Goal: Information Seeking & Learning: Learn about a topic

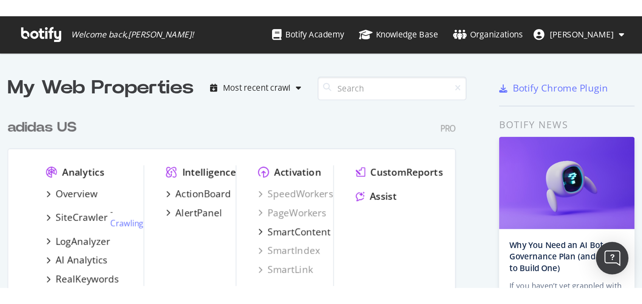
scroll to position [335, 403]
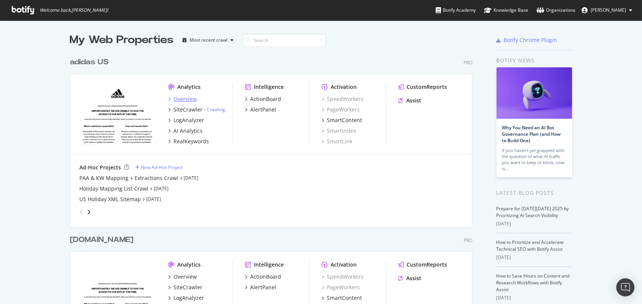
click at [183, 101] on div "Overview" at bounding box center [184, 99] width 23 height 8
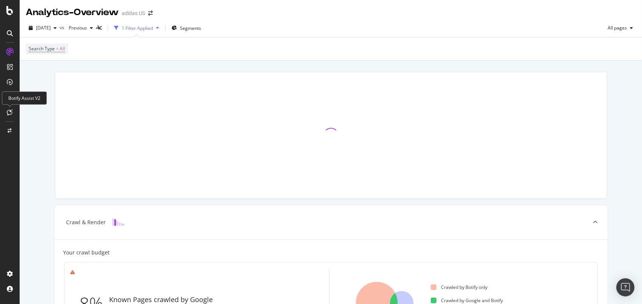
click at [11, 114] on icon at bounding box center [10, 112] width 6 height 6
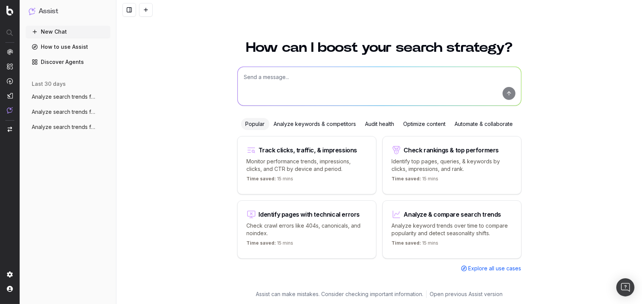
click at [271, 62] on div "How can I boost your search strategy? Popular Analyze keywords & competitors Au…" at bounding box center [379, 161] width 290 height 258
click at [264, 86] on textarea at bounding box center [379, 86] width 283 height 39
click at [297, 76] on textarea at bounding box center [379, 86] width 283 height 39
paste textarea "https://www.adidas.com/us/women-brown"
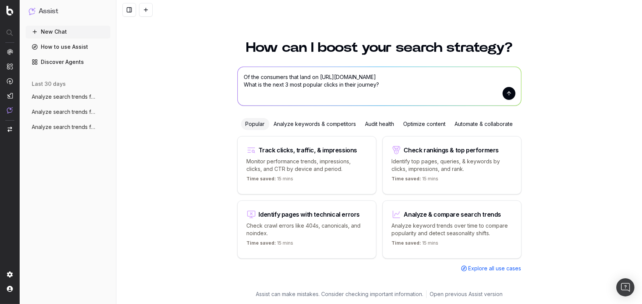
drag, startPoint x: 262, startPoint y: 86, endPoint x: 259, endPoint y: 85, distance: 4.1
click at [259, 85] on textarea "Of the consumers that land on https://www.adidas.com/us/women-brown What is the…" at bounding box center [379, 86] width 283 height 39
click at [344, 83] on textarea "Of the consumers that land on https://www.adidas.com/us/women-brown What are th…" at bounding box center [379, 86] width 283 height 39
type textarea "Of the consumers that land on https://www.adidas.com/us/women-brown What are th…"
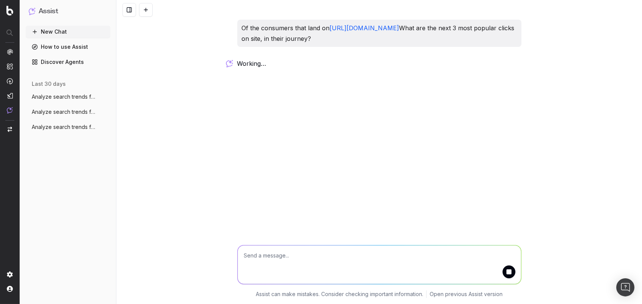
click at [105, 97] on icon "button" at bounding box center [105, 97] width 6 height 6
click at [118, 97] on span "Delete" at bounding box center [122, 97] width 17 height 8
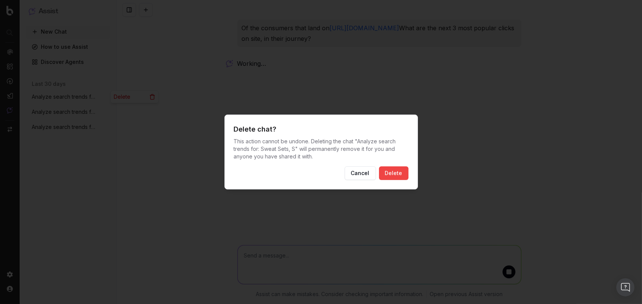
click at [370, 174] on button "Cancel" at bounding box center [359, 173] width 31 height 14
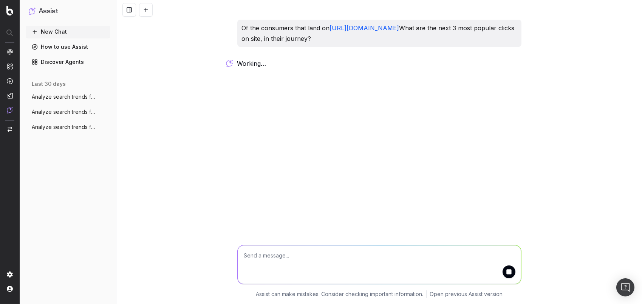
click at [106, 112] on icon "button" at bounding box center [105, 112] width 6 height 6
click at [136, 111] on div "Delete" at bounding box center [135, 112] width 48 height 12
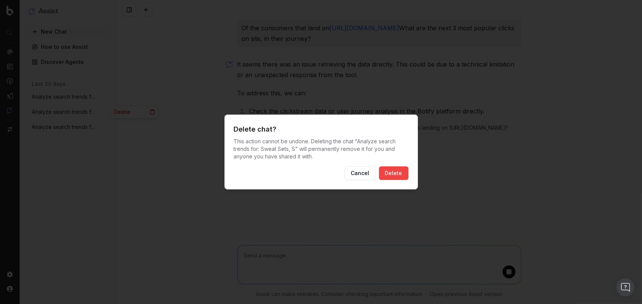
click at [398, 174] on button "Delete" at bounding box center [393, 173] width 29 height 14
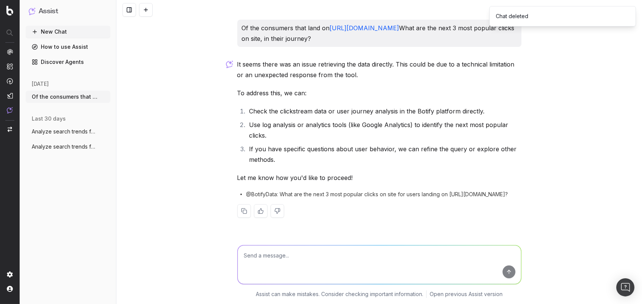
click at [106, 147] on icon "button" at bounding box center [105, 146] width 6 height 6
click at [131, 148] on div "Delete" at bounding box center [135, 146] width 48 height 12
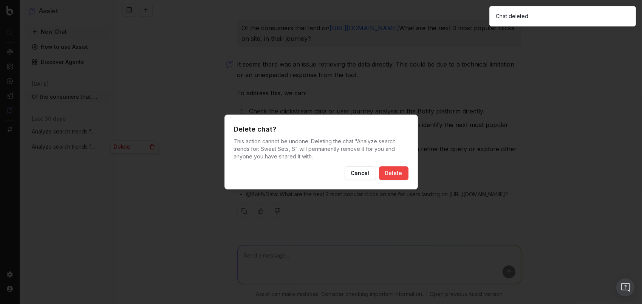
click at [392, 174] on button "Delete" at bounding box center [393, 173] width 29 height 14
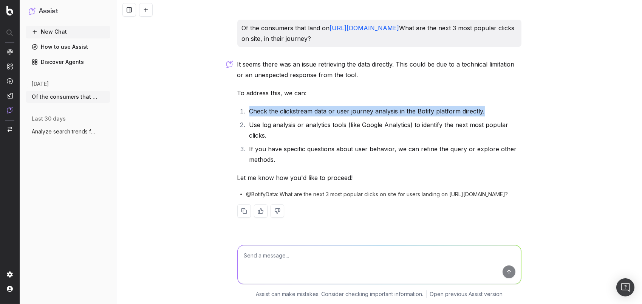
drag, startPoint x: 247, startPoint y: 111, endPoint x: 494, endPoint y: 111, distance: 247.0
click at [494, 111] on li "Check the clickstream data or user journey analysis in the Botify platform dire…" at bounding box center [384, 111] width 274 height 11
copy li "Check the clickstream data or user journey analysis in the Botify platform dire…"
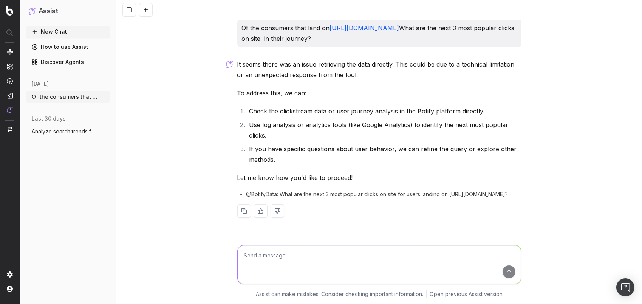
click at [287, 257] on textarea at bounding box center [379, 264] width 283 height 39
paste textarea "Check the clickstream data or user journey analysis in the Botify platform dire…"
type textarea "Check the clickstream data or user journey analysis in the Botify platform dire…"
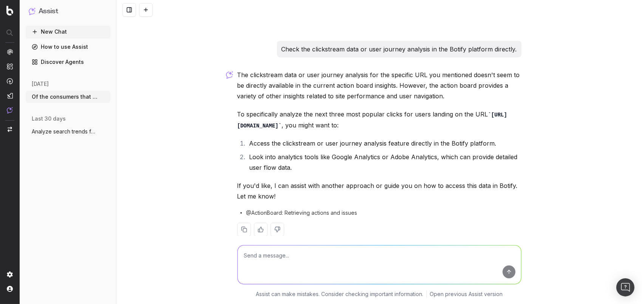
scroll to position [201, 0]
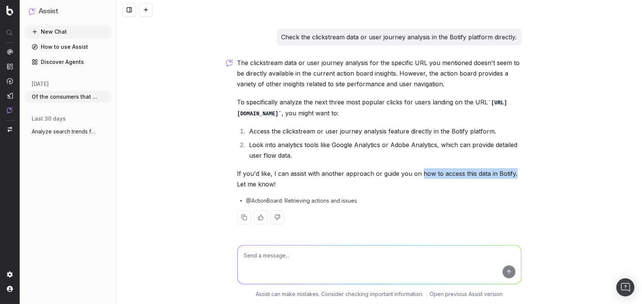
drag, startPoint x: 417, startPoint y: 171, endPoint x: 509, endPoint y: 176, distance: 91.9
click at [509, 176] on p "If you'd like, I can assist with another approach or guide you on how to access…" at bounding box center [379, 178] width 284 height 21
copy p "how to access this data in Botify."
click at [397, 255] on textarea at bounding box center [379, 264] width 283 height 39
paste textarea "how to access this data in Botify."
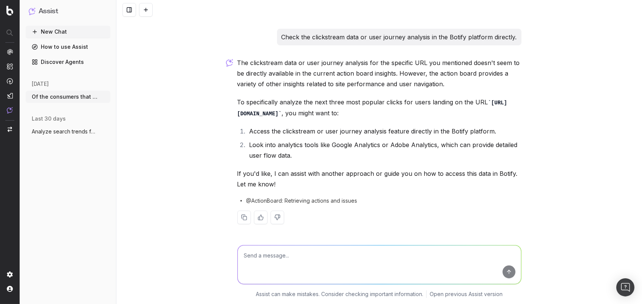
type textarea "how to access this data in Botify."
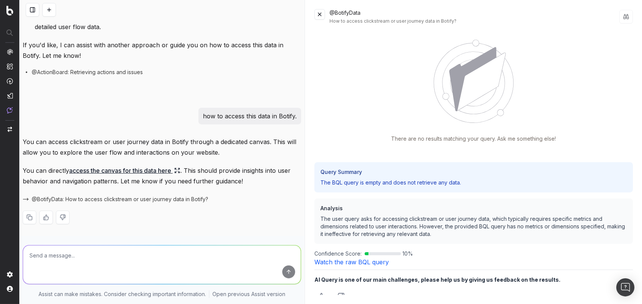
scroll to position [32, 0]
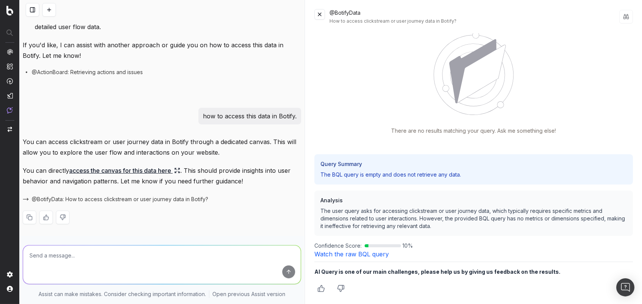
click at [318, 12] on button at bounding box center [319, 14] width 11 height 11
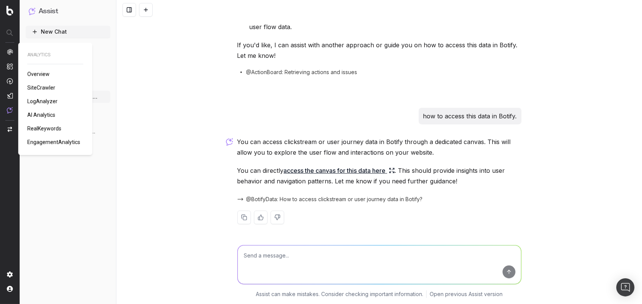
click at [43, 115] on span "AI Analytics" at bounding box center [41, 115] width 28 height 6
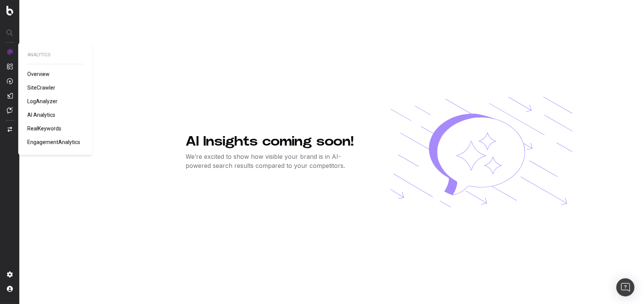
click at [43, 76] on span "Overview" at bounding box center [38, 74] width 22 height 6
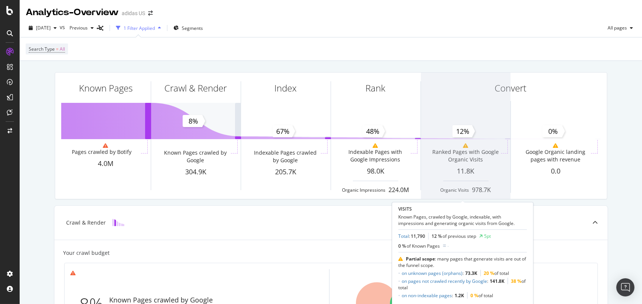
click at [469, 154] on span at bounding box center [465, 136] width 89 height 126
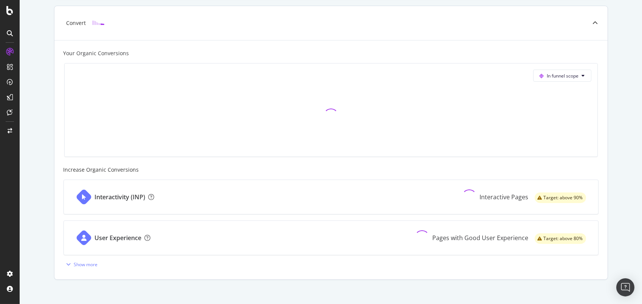
scroll to position [329, 0]
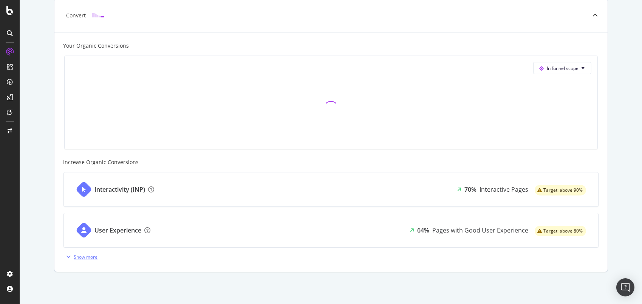
click at [83, 258] on div "Show more" at bounding box center [86, 256] width 24 height 6
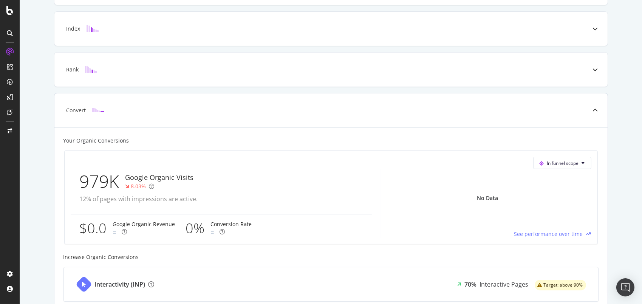
scroll to position [222, 0]
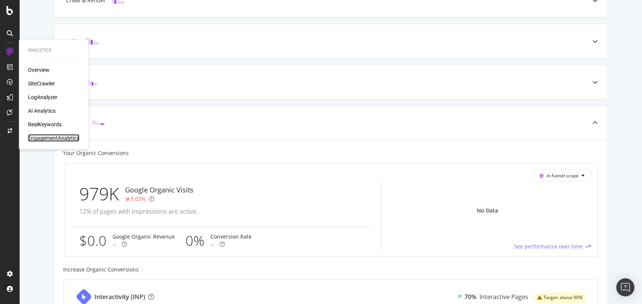
click at [44, 137] on div "EngagementAnalytics" at bounding box center [53, 138] width 51 height 8
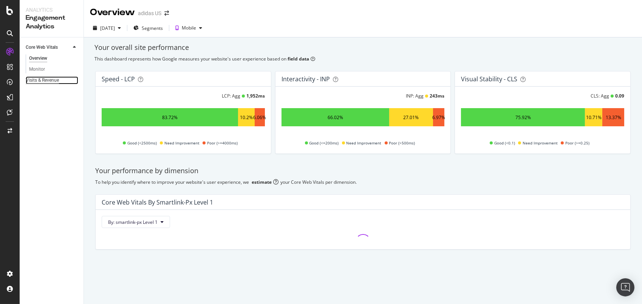
click at [38, 79] on div "Visits & Revenue" at bounding box center [42, 80] width 33 height 8
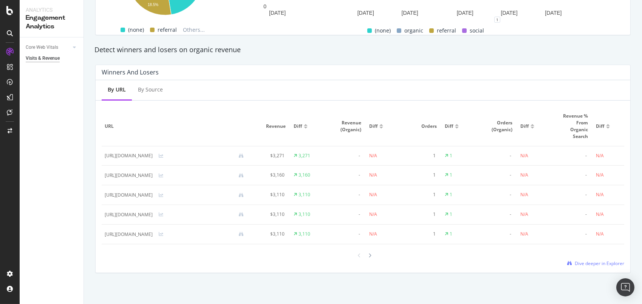
scroll to position [438, 0]
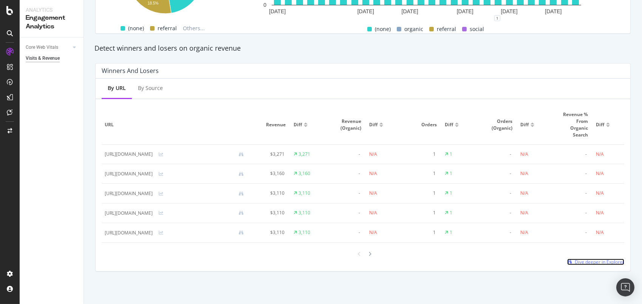
click at [588, 264] on span "Dive deeper in Explorer" at bounding box center [598, 261] width 49 height 6
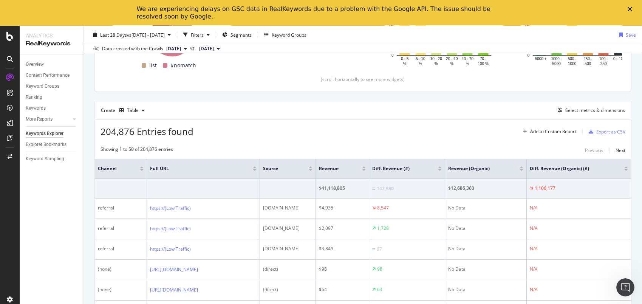
scroll to position [151, 0]
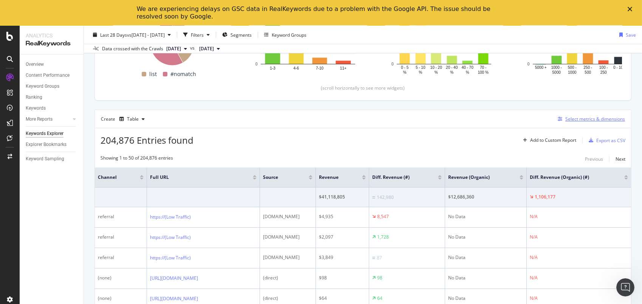
click at [591, 116] on div "Select metrics & dimensions" at bounding box center [595, 119] width 60 height 6
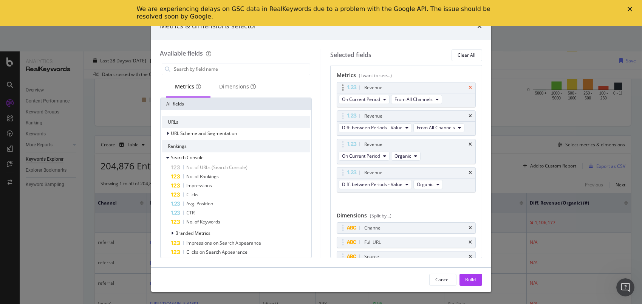
click at [469, 88] on icon "times" at bounding box center [470, 87] width 3 height 5
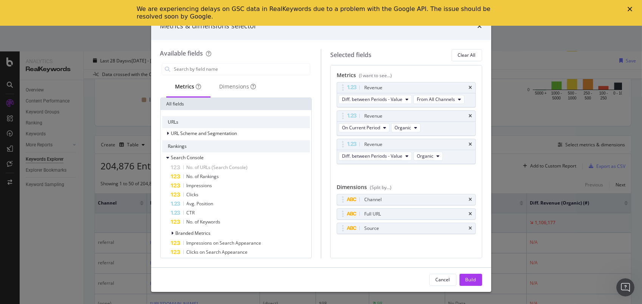
click at [469, 88] on icon "times" at bounding box center [470, 87] width 3 height 5
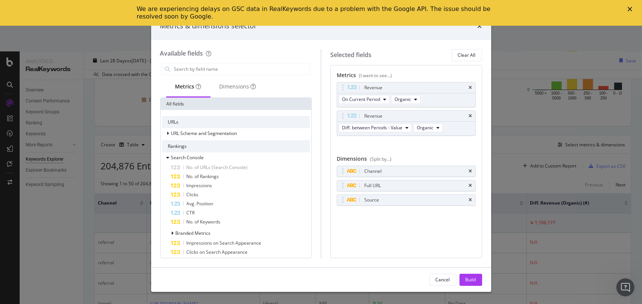
click at [464, 88] on div "Revenue" at bounding box center [415, 88] width 105 height 8
click at [472, 86] on div "Revenue" at bounding box center [406, 87] width 138 height 11
click at [469, 89] on icon "times" at bounding box center [470, 87] width 3 height 5
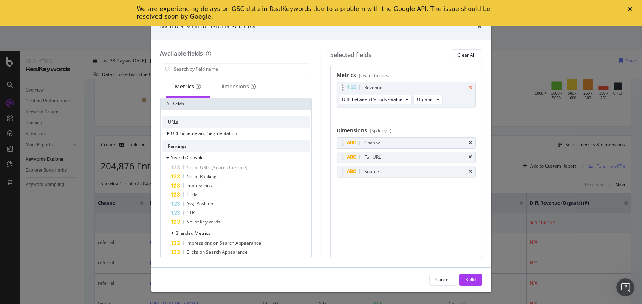
click at [471, 85] on icon "times" at bounding box center [470, 87] width 3 height 5
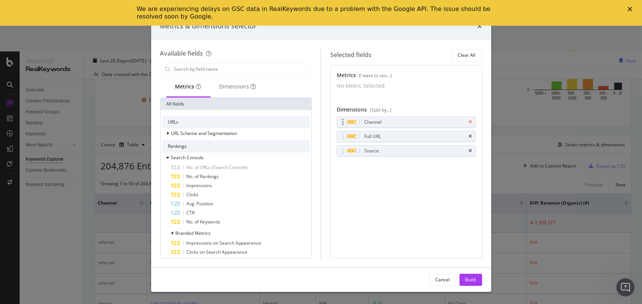
click at [469, 124] on icon "times" at bounding box center [470, 122] width 3 height 5
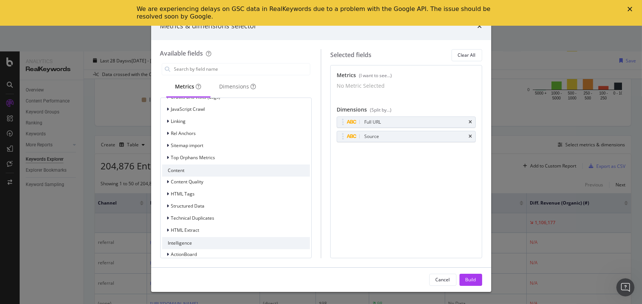
scroll to position [460, 0]
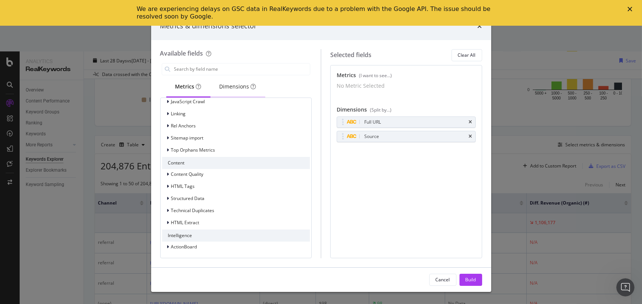
click at [237, 85] on div "Dimensions" at bounding box center [237, 87] width 37 height 8
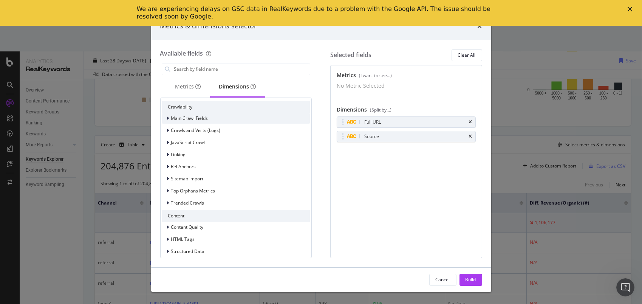
scroll to position [513, 0]
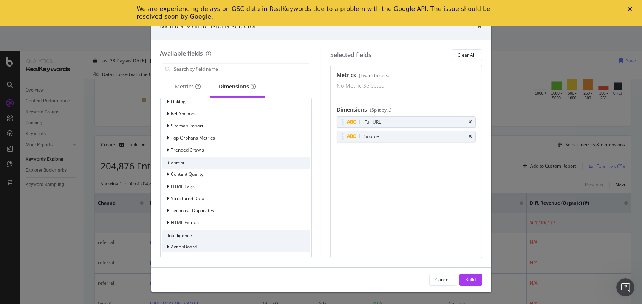
click at [179, 248] on span "ActionBoard" at bounding box center [184, 246] width 26 height 6
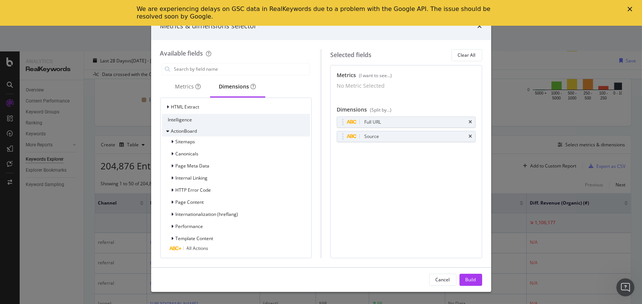
scroll to position [629, 0]
click at [204, 226] on div "Performance" at bounding box center [236, 225] width 148 height 11
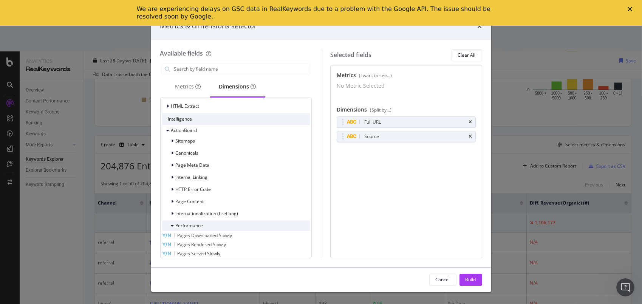
scroll to position [665, 0]
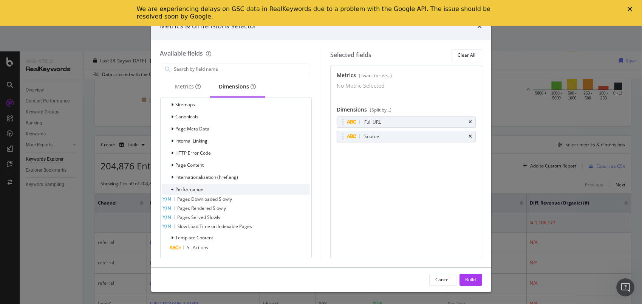
click at [193, 185] on div "Performance" at bounding box center [182, 189] width 41 height 8
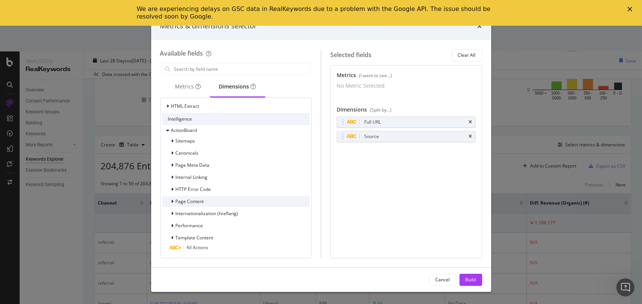
click at [197, 202] on span "Page Content" at bounding box center [190, 201] width 28 height 6
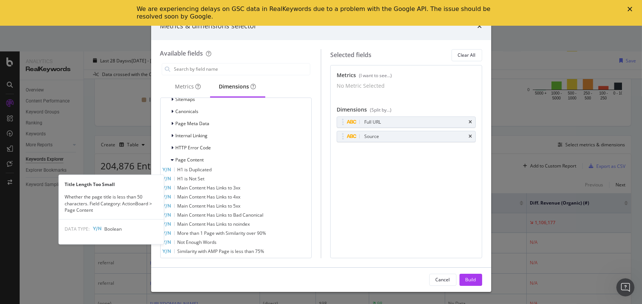
scroll to position [665, 0]
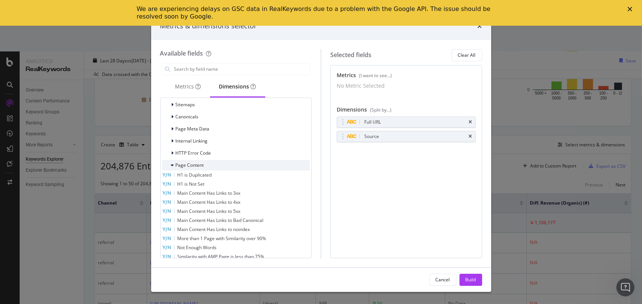
click at [200, 162] on span "Page Content" at bounding box center [190, 165] width 28 height 6
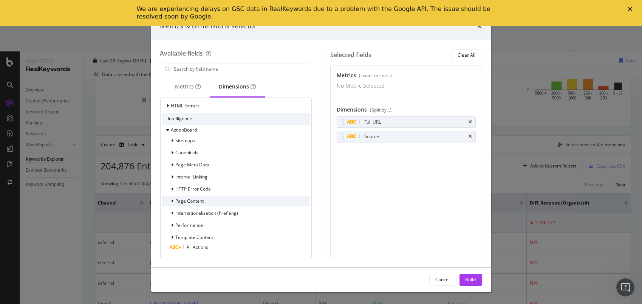
scroll to position [629, 0]
click at [187, 174] on span "Internal Linking" at bounding box center [192, 177] width 32 height 6
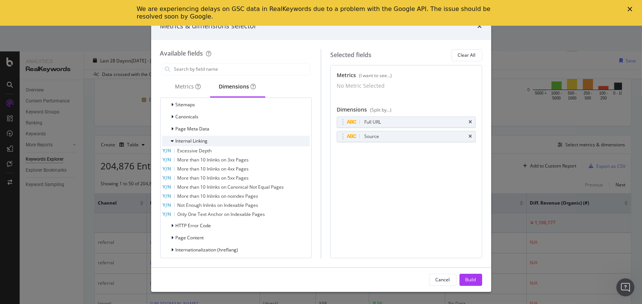
click at [191, 143] on span "Internal Linking" at bounding box center [192, 140] width 32 height 6
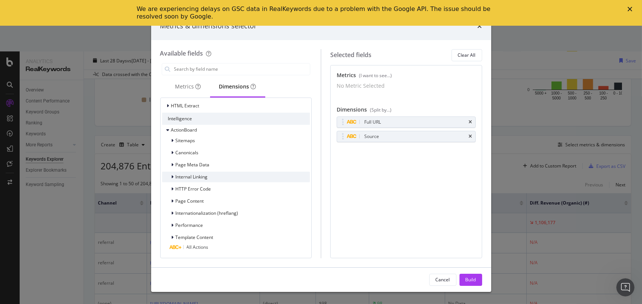
scroll to position [629, 0]
click at [183, 130] on span "ActionBoard" at bounding box center [184, 130] width 26 height 6
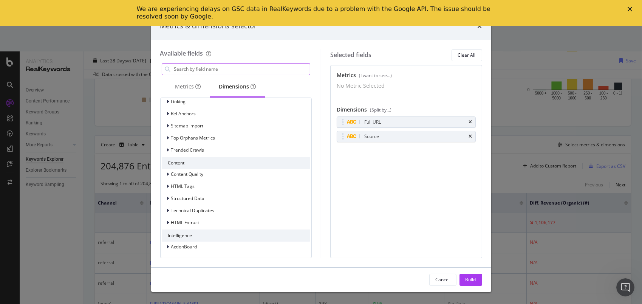
click at [230, 64] on input "modal" at bounding box center [241, 68] width 137 height 11
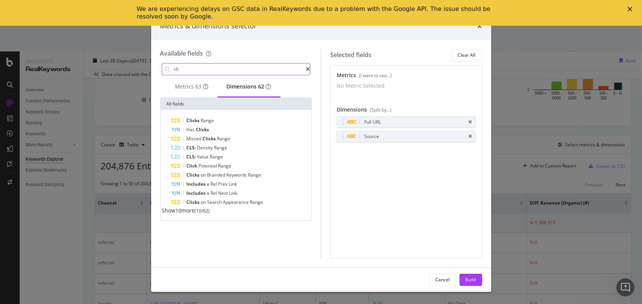
scroll to position [0, 0]
click at [174, 214] on span "Show 4 more" at bounding box center [177, 210] width 30 height 7
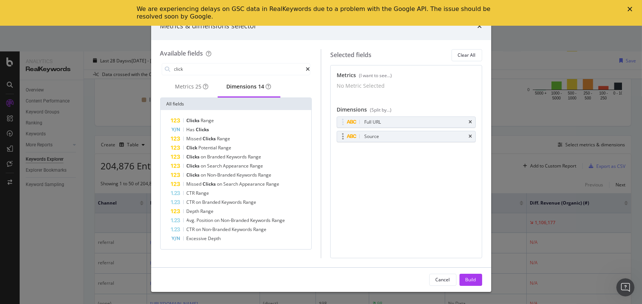
click at [343, 140] on icon "modal" at bounding box center [343, 137] width 2 height 8
click at [372, 140] on div "Source" at bounding box center [371, 137] width 15 height 8
click at [423, 169] on div "Metrics (I want to see...) No Metric Selected You can use this field as a metri…" at bounding box center [406, 161] width 152 height 193
click at [367, 140] on div "Source" at bounding box center [371, 137] width 15 height 8
click at [201, 90] on span "25" at bounding box center [199, 86] width 6 height 7
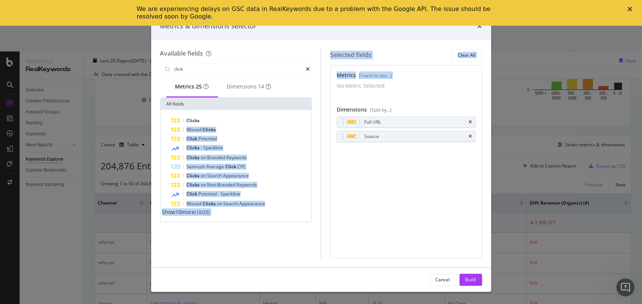
drag, startPoint x: 203, startPoint y: 125, endPoint x: 383, endPoint y: 92, distance: 183.1
click at [383, 92] on div "Available fields click Metrics 25 Dimensions 14 All fields Clicks Missed Clicks…" at bounding box center [321, 153] width 322 height 209
click at [239, 117] on div "Clicks Missed Clicks Click Potential Clicks - Sparkline Clicks on Branded Keywo…" at bounding box center [235, 166] width 151 height 112
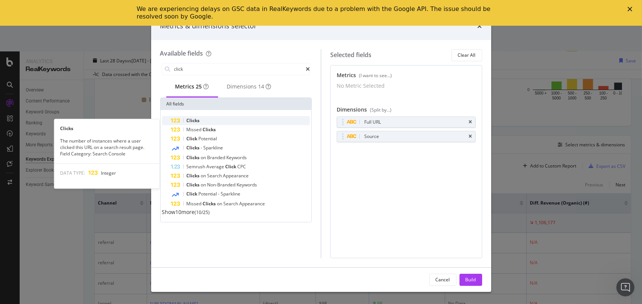
click at [190, 123] on span "Clicks" at bounding box center [193, 120] width 13 height 6
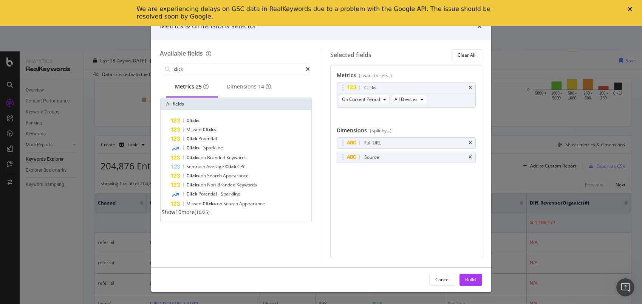
click at [184, 215] on span "Show 10 more" at bounding box center [178, 211] width 33 height 7
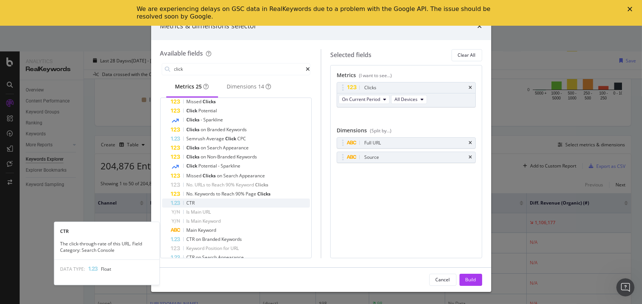
scroll to position [61, 0]
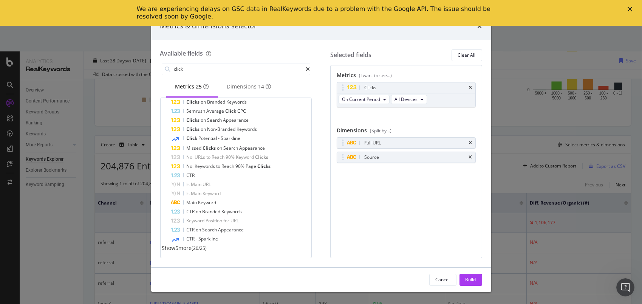
click at [180, 251] on span "Show 5 more" at bounding box center [177, 247] width 30 height 7
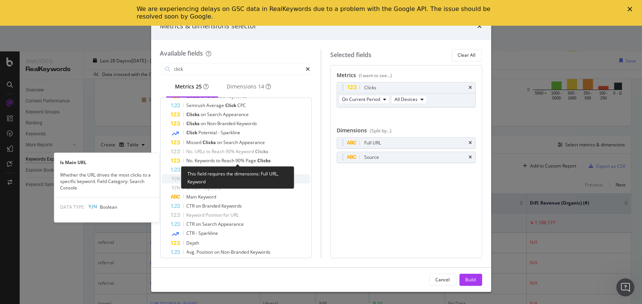
scroll to position [96, 0]
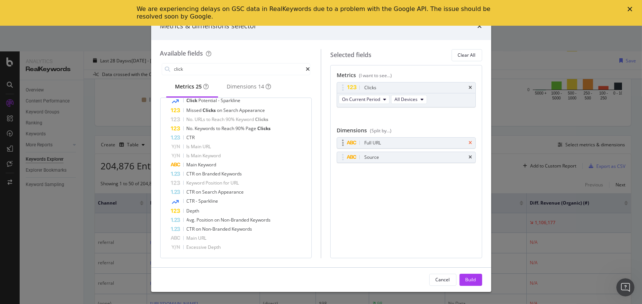
click at [469, 144] on icon "times" at bounding box center [470, 142] width 3 height 5
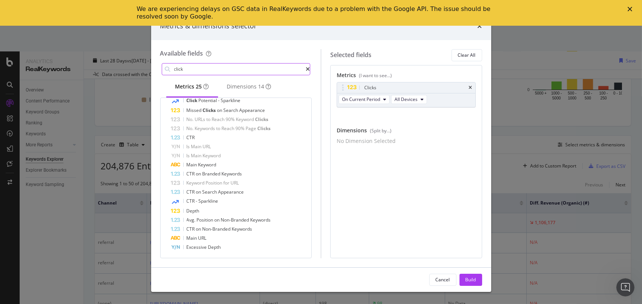
click at [214, 70] on input "click" at bounding box center [239, 68] width 133 height 11
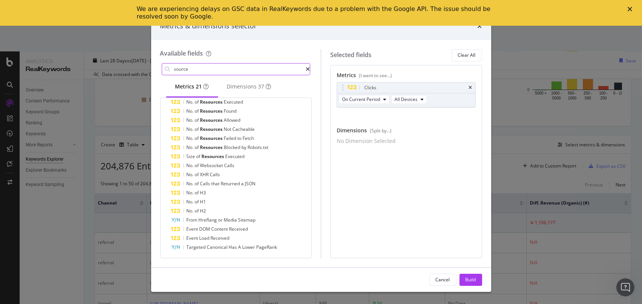
scroll to position [0, 0]
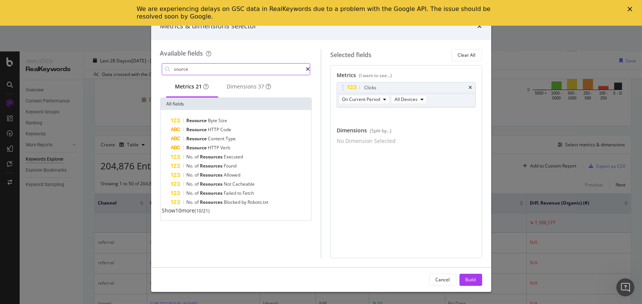
type input "source"
click at [191, 214] on span "Show 10 more" at bounding box center [178, 210] width 33 height 7
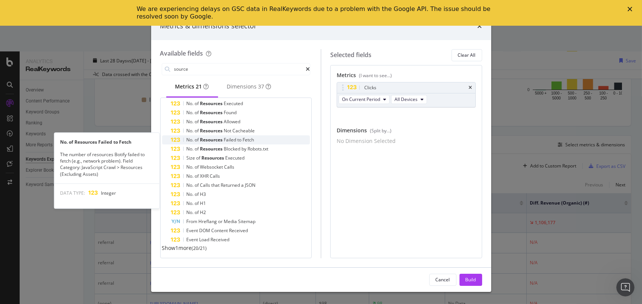
scroll to position [59, 0]
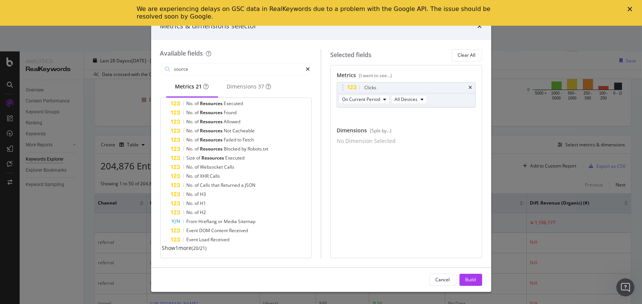
click at [193, 253] on div "Resource Byte Size Resource HTTP Code Resource Content Type Resource HTTP Verb …" at bounding box center [235, 157] width 151 height 201
click at [191, 249] on span "Show 1 more" at bounding box center [177, 247] width 30 height 7
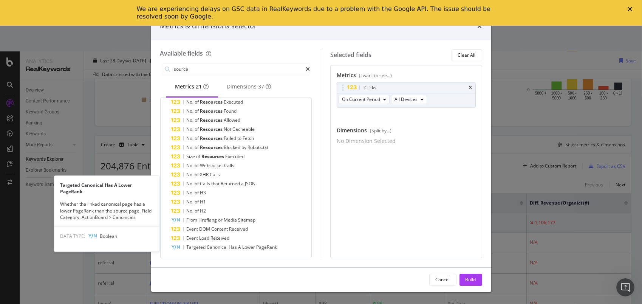
scroll to position [57, 0]
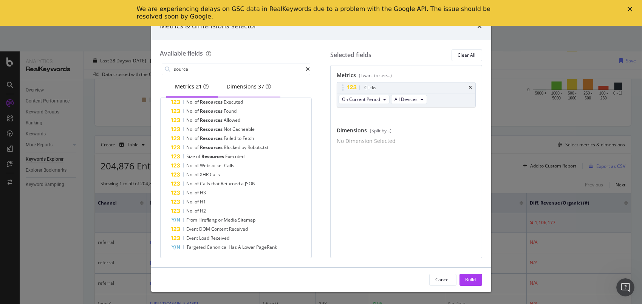
click at [253, 93] on div "Dimensions 37" at bounding box center [249, 87] width 62 height 21
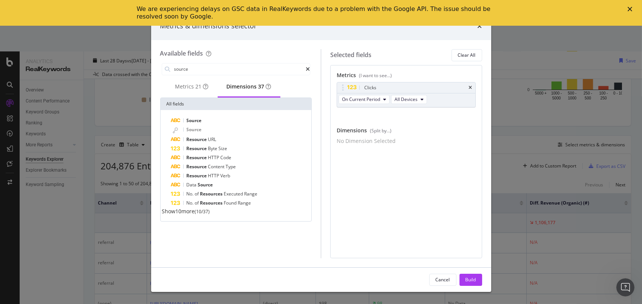
click at [190, 214] on span "Show 10 more" at bounding box center [178, 210] width 33 height 7
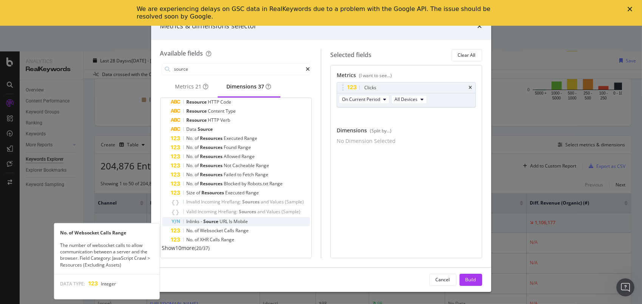
scroll to position [61, 0]
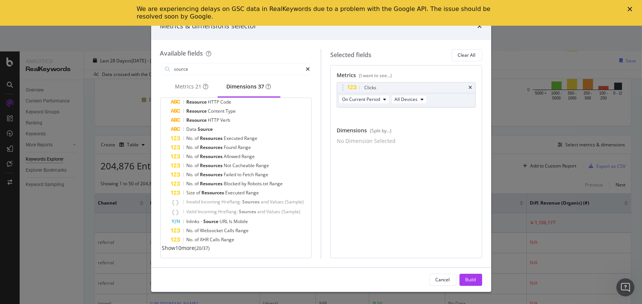
click at [185, 247] on span "Show 10 more" at bounding box center [178, 247] width 33 height 7
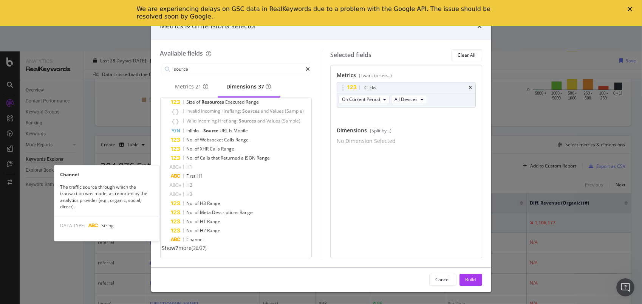
scroll to position [152, 0]
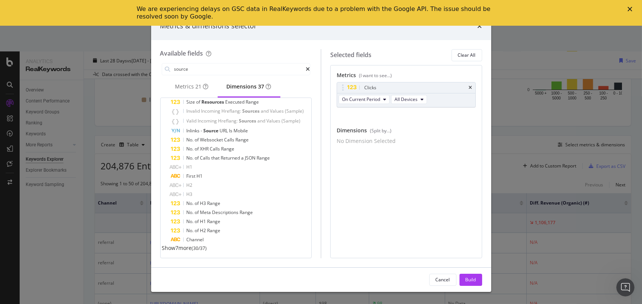
click at [184, 249] on span "Show 7 more" at bounding box center [177, 247] width 30 height 7
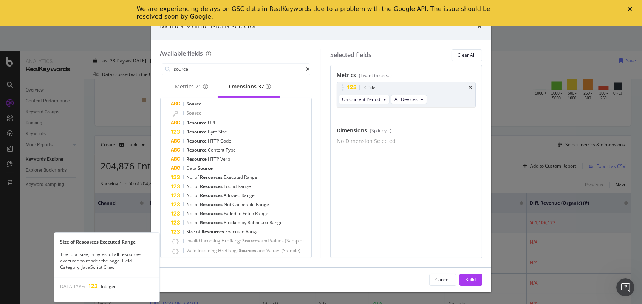
scroll to position [0, 0]
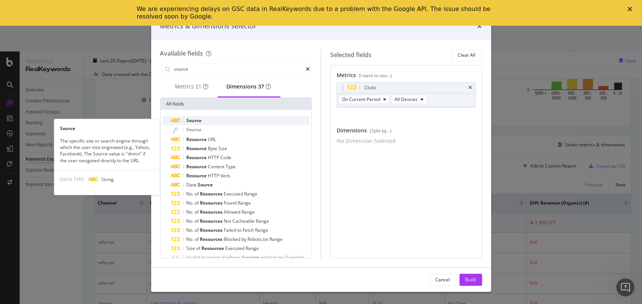
click at [201, 122] on span "Source" at bounding box center [194, 120] width 15 height 6
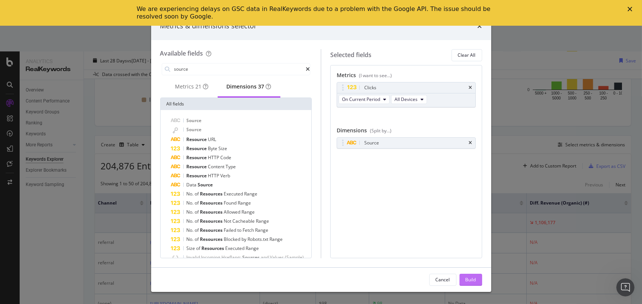
click at [480, 284] on button "Build" at bounding box center [470, 279] width 23 height 12
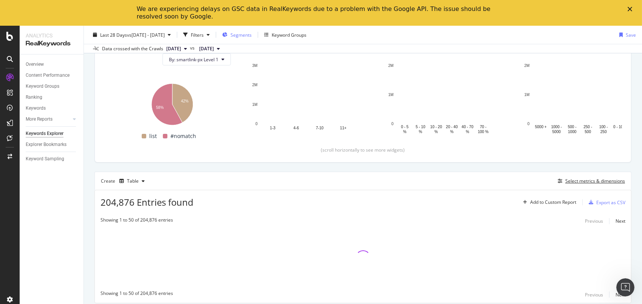
scroll to position [14, 0]
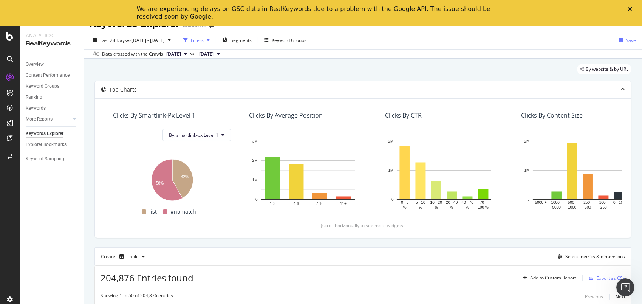
click at [204, 40] on div "Filters" at bounding box center [197, 40] width 13 height 6
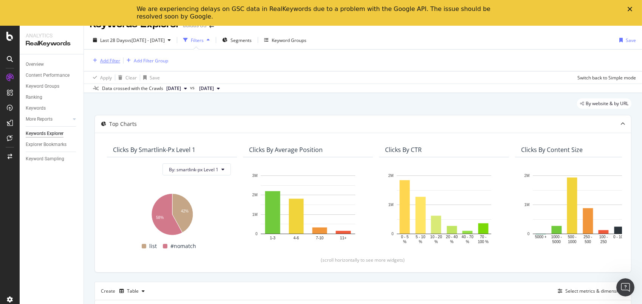
click at [104, 62] on div "Add Filter" at bounding box center [110, 60] width 20 height 6
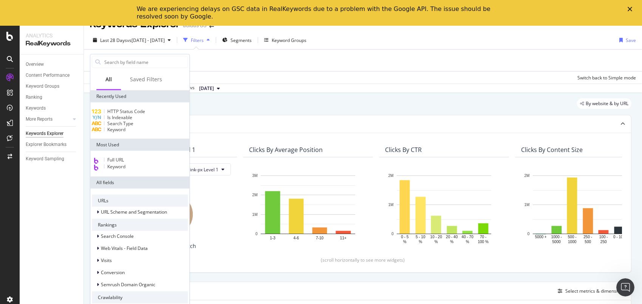
click at [124, 163] on span "Full URL" at bounding box center [115, 159] width 17 height 6
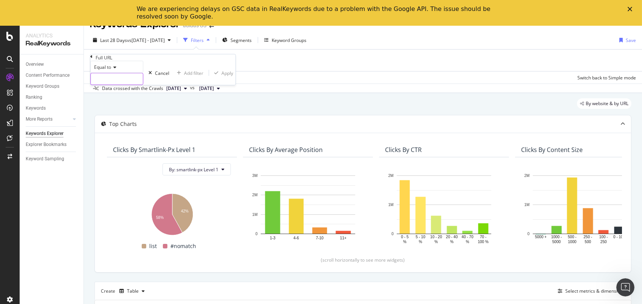
click at [139, 85] on input "text" at bounding box center [117, 78] width 52 height 11
paste input "[URL][DOMAIN_NAME]"
type input "[URL][DOMAIN_NAME]"
click at [180, 85] on div "Equal to [URL][DOMAIN_NAME] Cancel Add filter Apply" at bounding box center [164, 73] width 149 height 24
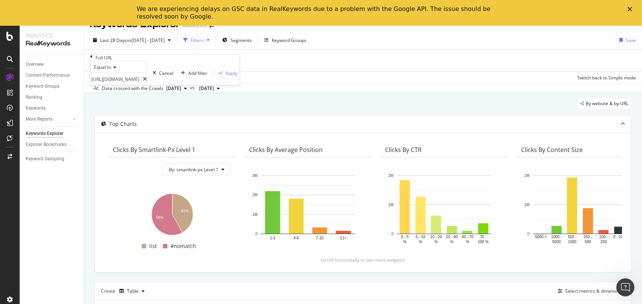
scroll to position [0, 0]
click at [225, 76] on div "Apply" at bounding box center [231, 72] width 12 height 6
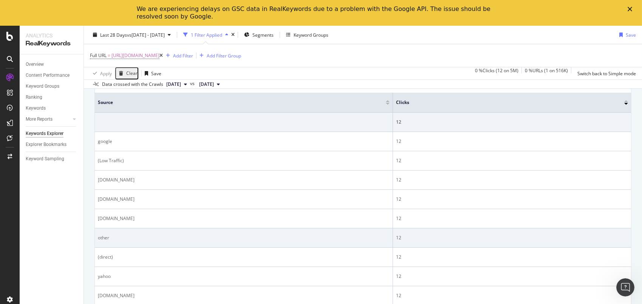
scroll to position [299, 0]
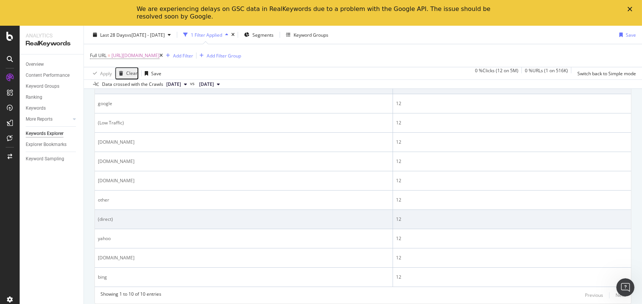
click at [128, 224] on td "(direct)" at bounding box center [244, 219] width 298 height 19
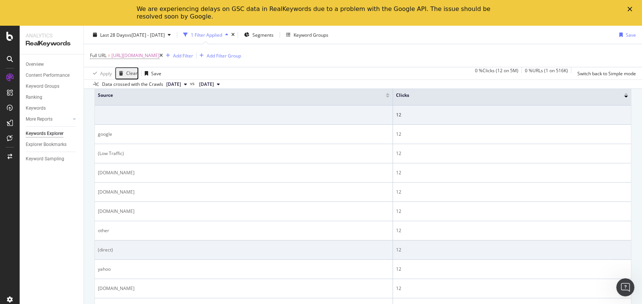
scroll to position [261, 0]
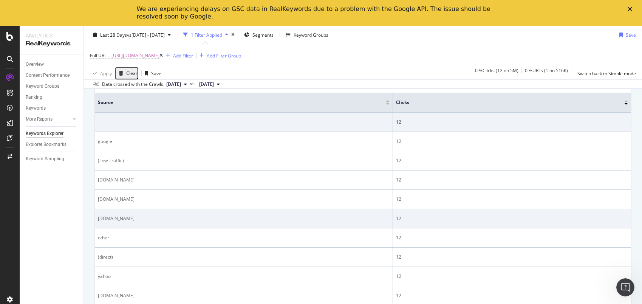
click at [110, 219] on div "[DOMAIN_NAME]" at bounding box center [244, 218] width 292 height 7
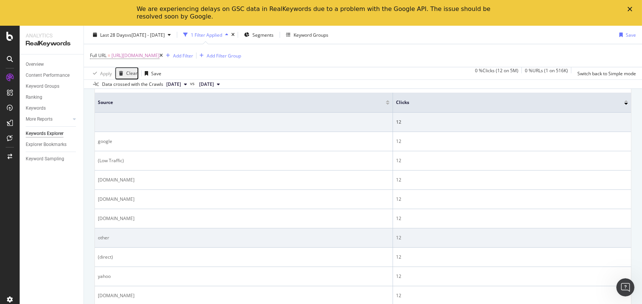
drag, startPoint x: 110, startPoint y: 219, endPoint x: 109, endPoint y: 236, distance: 17.0
click at [109, 236] on div "other" at bounding box center [244, 237] width 292 height 7
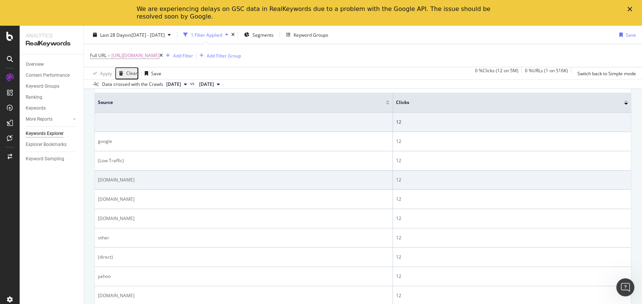
click at [124, 184] on td "[DOMAIN_NAME]" at bounding box center [244, 179] width 298 height 19
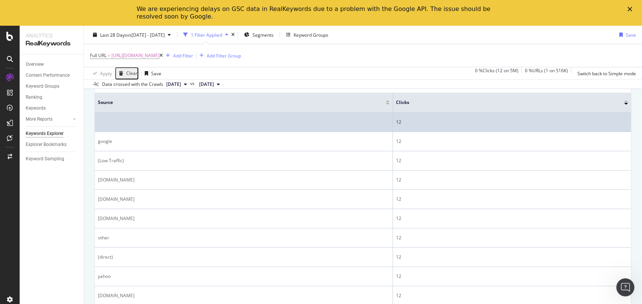
drag, startPoint x: 124, startPoint y: 184, endPoint x: 100, endPoint y: 131, distance: 59.0
click at [94, 129] on div "By URL Top Charts Clicks By smartlink-px Level 1 By: smartlink-px Level 1 Hold …" at bounding box center [363, 106] width 558 height 521
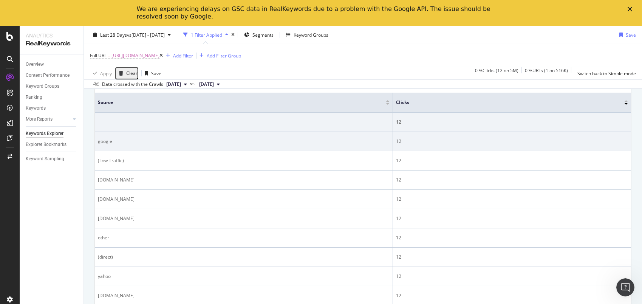
click at [103, 143] on div "google" at bounding box center [244, 141] width 292 height 7
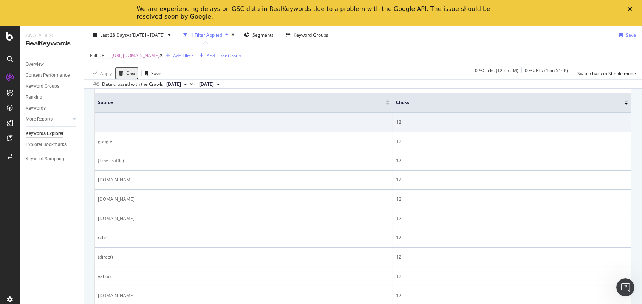
click at [48, 236] on div "Overview Content Performance Keyword Groups Ranking Keywords More Reports Count…" at bounding box center [52, 191] width 64 height 275
